Goal: Information Seeking & Learning: Learn about a topic

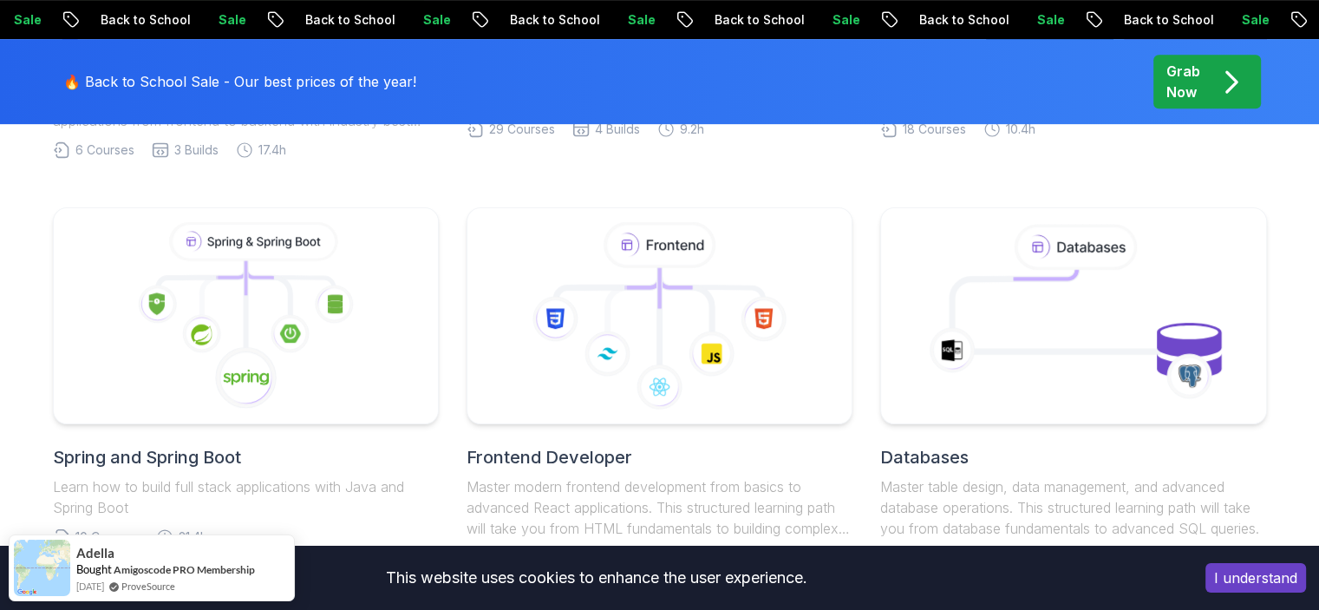
scroll to position [789, 0]
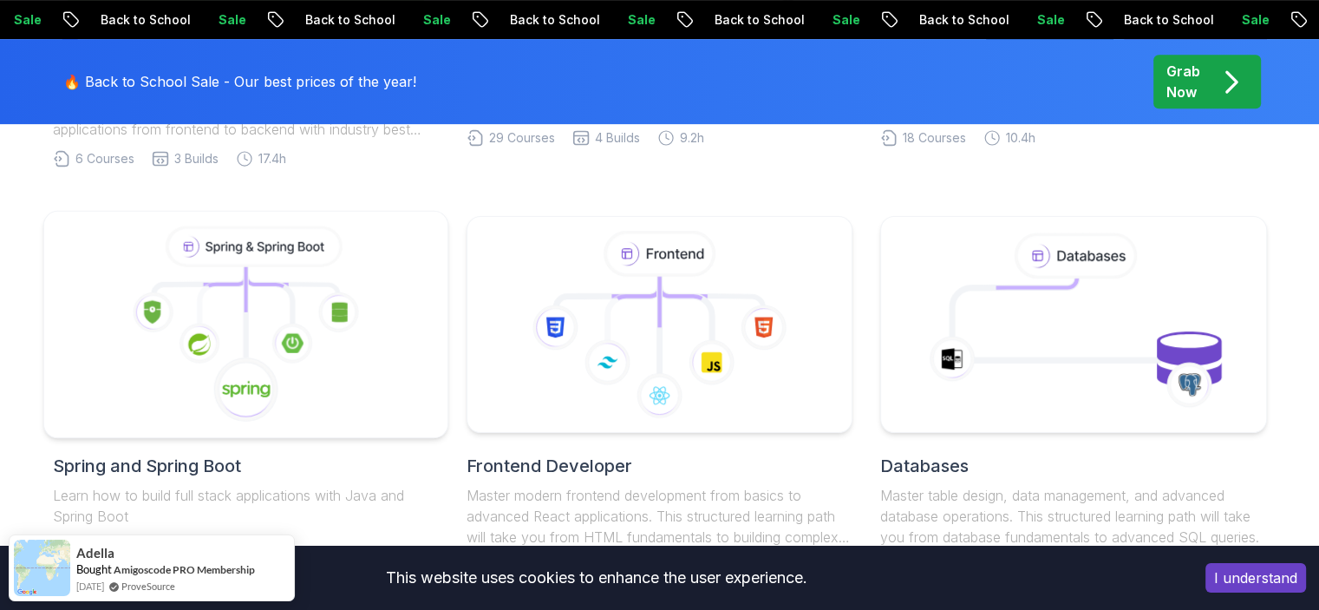
click at [284, 282] on icon at bounding box center [266, 274] width 42 height 17
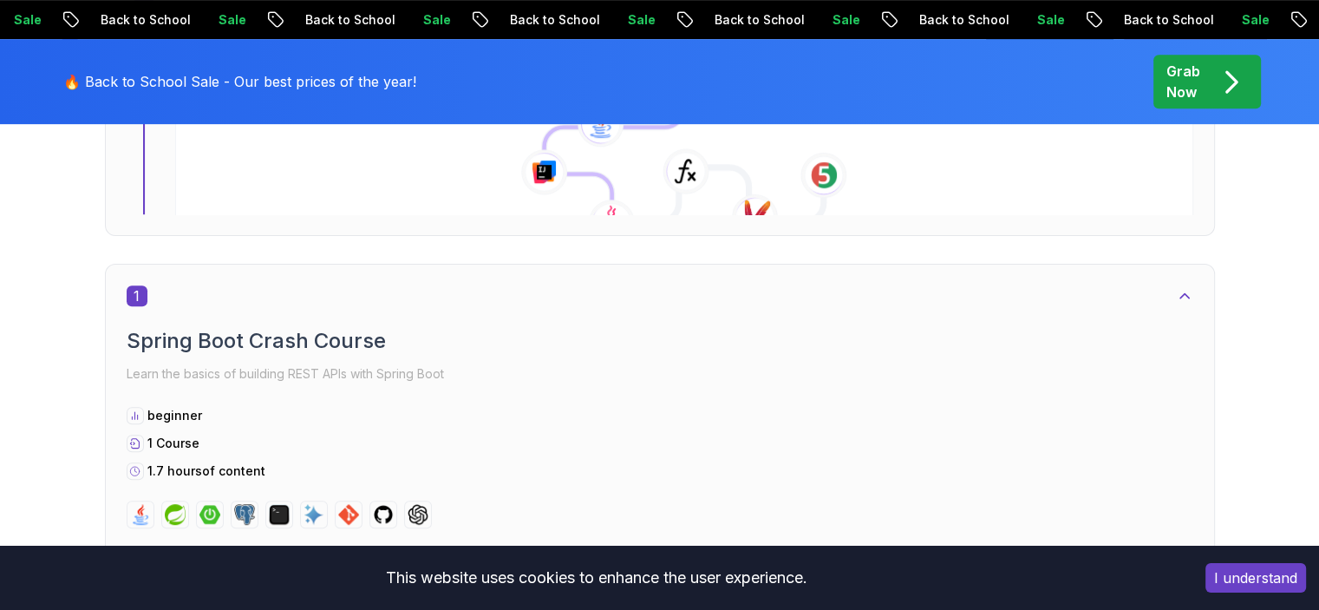
scroll to position [814, 0]
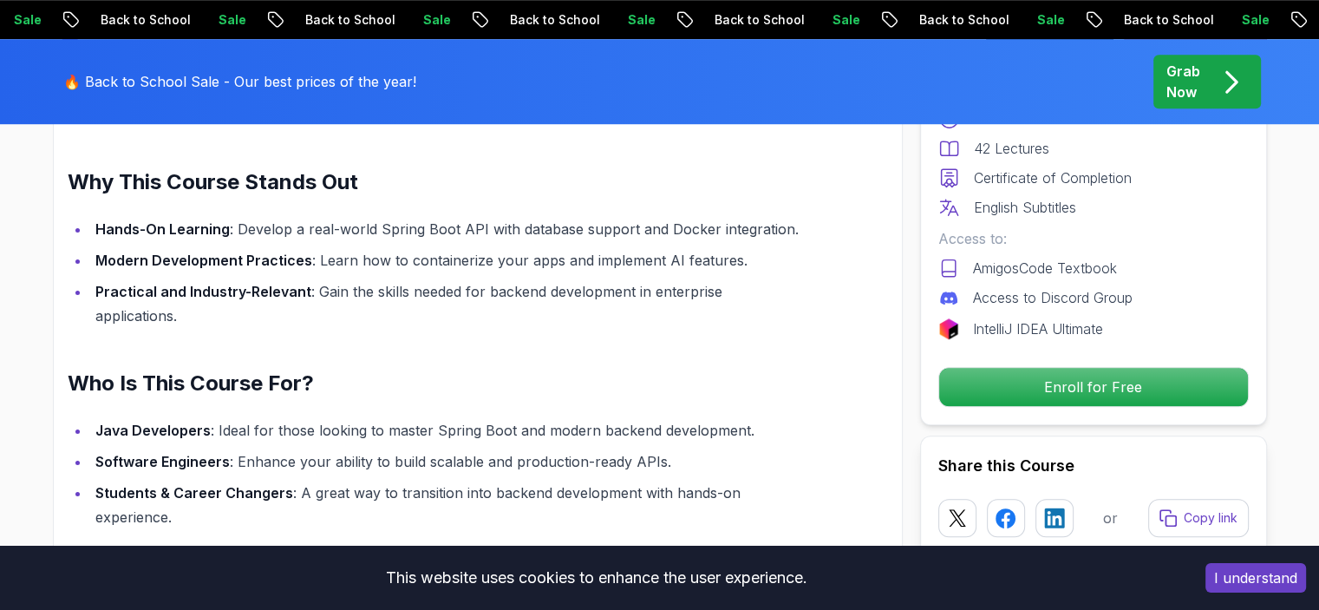
scroll to position [1270, 0]
